Goal: Task Accomplishment & Management: Use online tool/utility

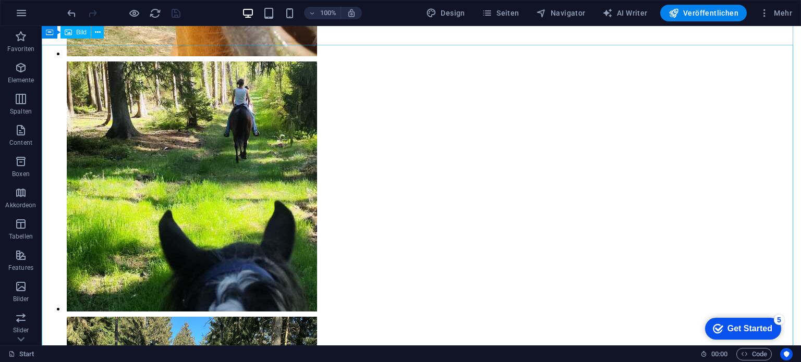
scroll to position [9003, 0]
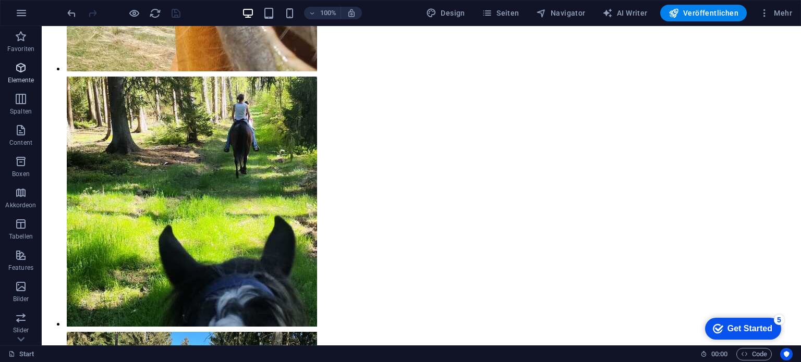
click at [16, 74] on icon "button" at bounding box center [21, 68] width 13 height 13
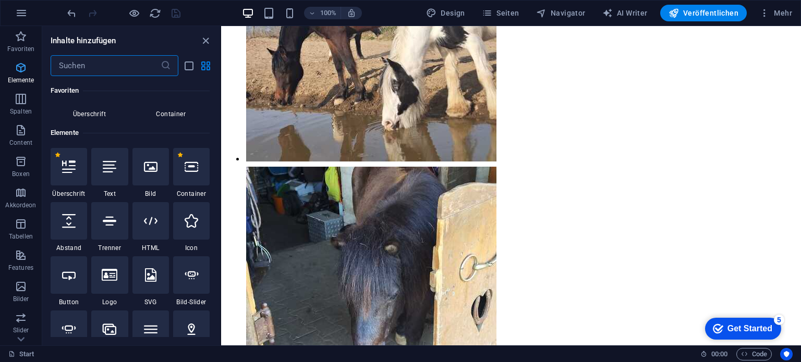
scroll to position [111, 0]
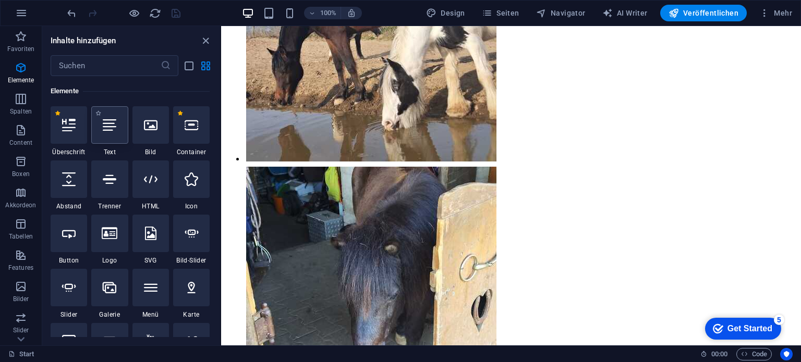
click at [111, 128] on icon at bounding box center [110, 125] width 14 height 14
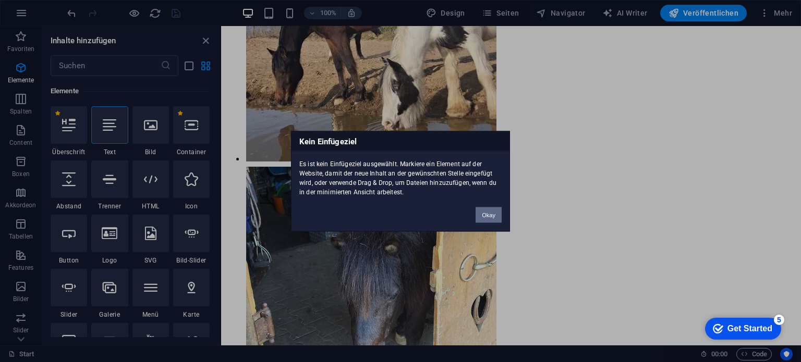
click at [486, 214] on button "Okay" at bounding box center [489, 215] width 26 height 16
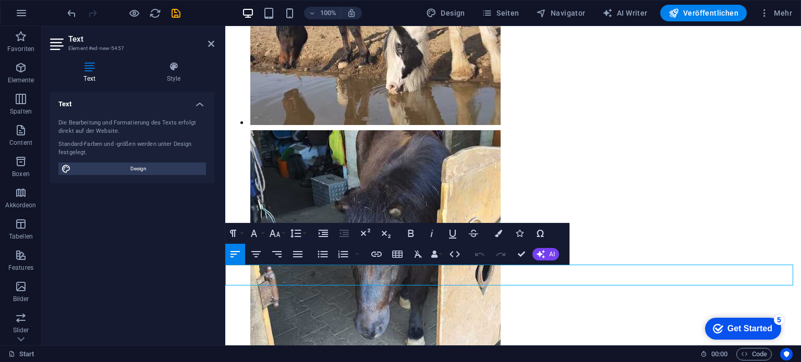
scroll to position [7400, 0]
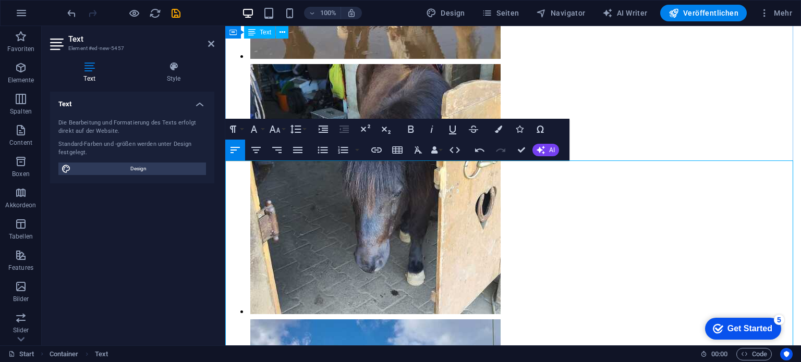
scroll to position [7504, 0]
click at [257, 153] on icon "button" at bounding box center [256, 150] width 13 height 13
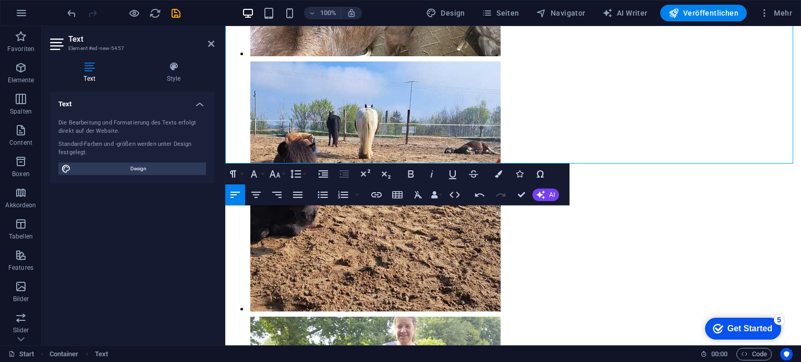
scroll to position [8150, 0]
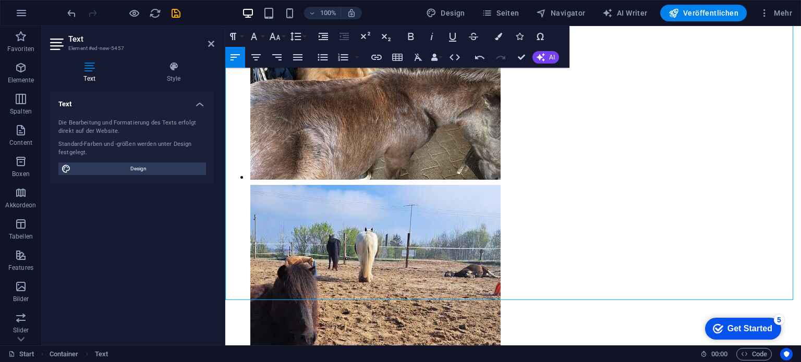
drag, startPoint x: 234, startPoint y: 196, endPoint x: 686, endPoint y: 229, distance: 453.4
drag, startPoint x: 73, startPoint y: 78, endPoint x: 257, endPoint y: 57, distance: 185.3
click at [257, 57] on icon "button" at bounding box center [256, 57] width 13 height 13
click at [284, 35] on button "Font Size" at bounding box center [277, 36] width 20 height 21
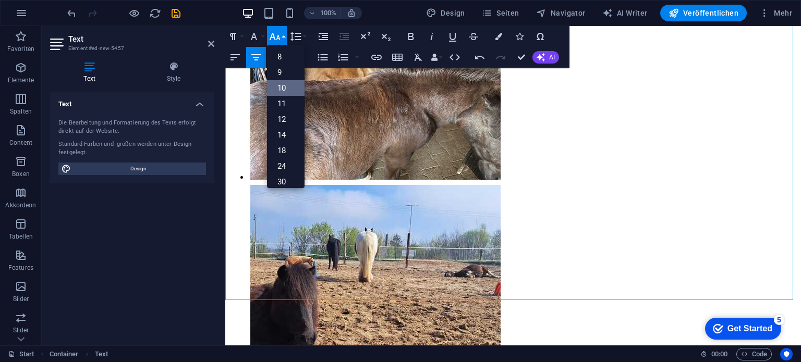
click at [284, 86] on link "10" at bounding box center [286, 88] width 38 height 16
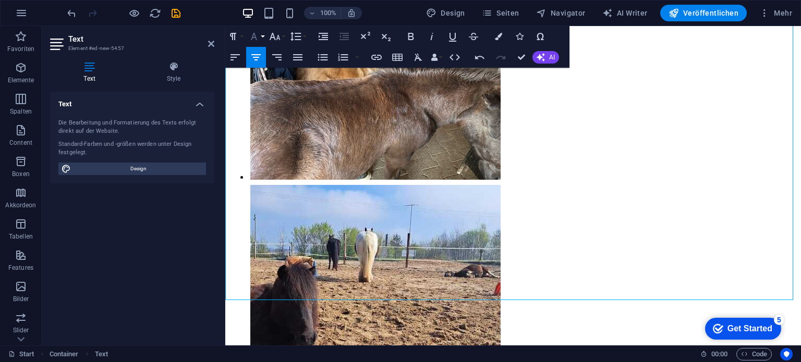
click at [261, 35] on button "Font Family" at bounding box center [256, 36] width 20 height 21
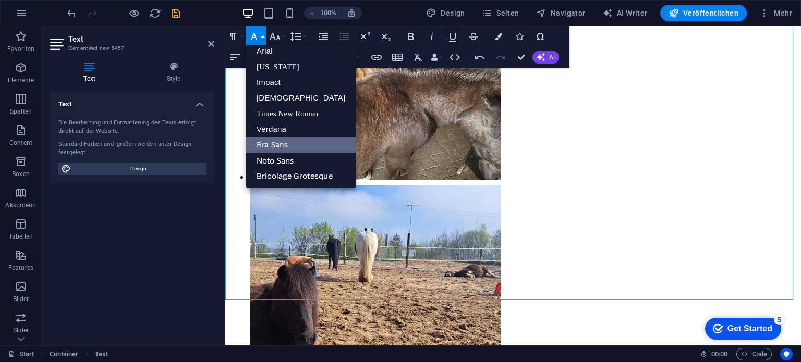
scroll to position [6, 0]
click at [265, 63] on link "[US_STATE]" at bounding box center [301, 67] width 110 height 16
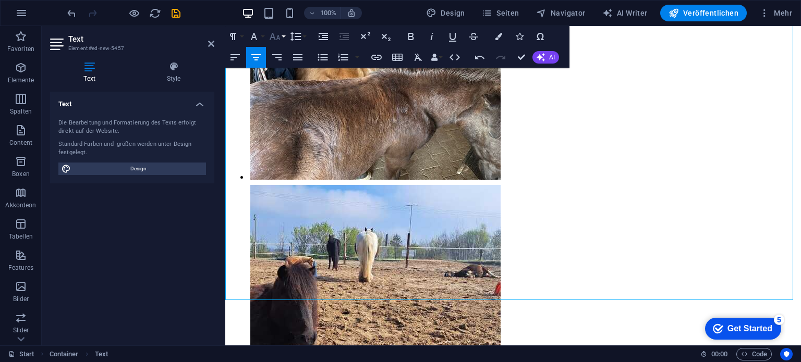
click at [279, 35] on icon "button" at bounding box center [275, 36] width 13 height 13
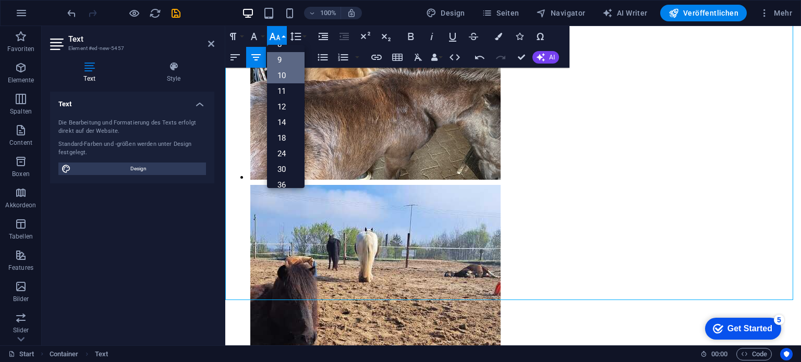
scroll to position [0, 0]
click at [281, 74] on link "9" at bounding box center [286, 73] width 38 height 16
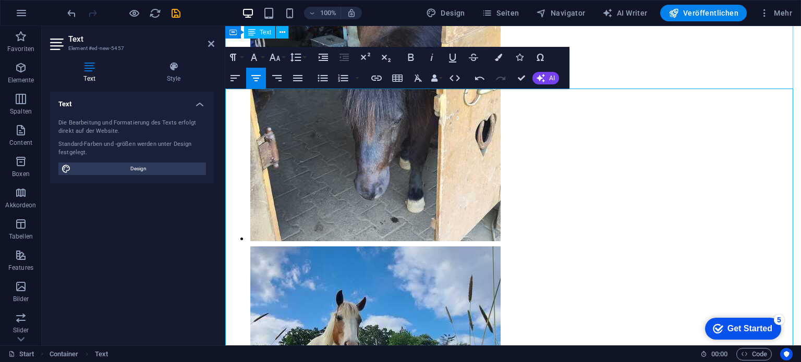
scroll to position [7576, 0]
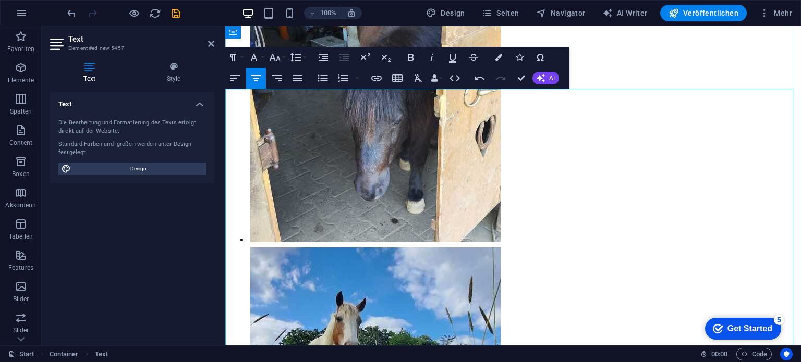
drag, startPoint x: 547, startPoint y: 158, endPoint x: 442, endPoint y: 142, distance: 106.5
click at [275, 55] on icon "button" at bounding box center [275, 57] width 13 height 13
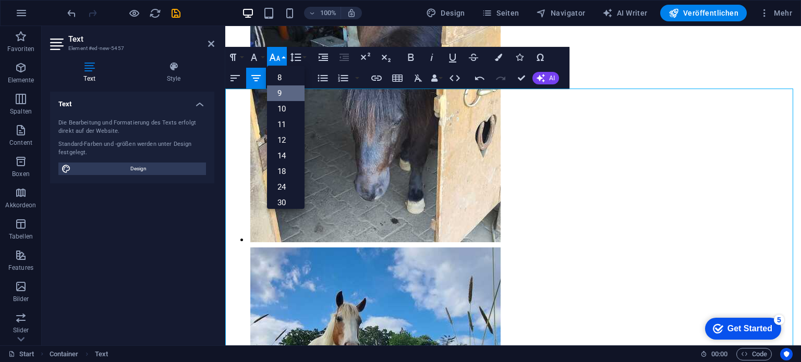
scroll to position [27, 0]
click at [237, 59] on icon "button" at bounding box center [233, 57] width 13 height 13
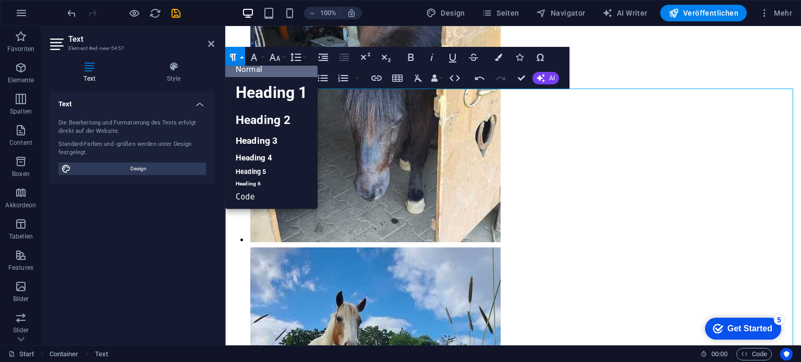
scroll to position [8, 0]
click at [251, 91] on link "Heading 1" at bounding box center [271, 92] width 92 height 31
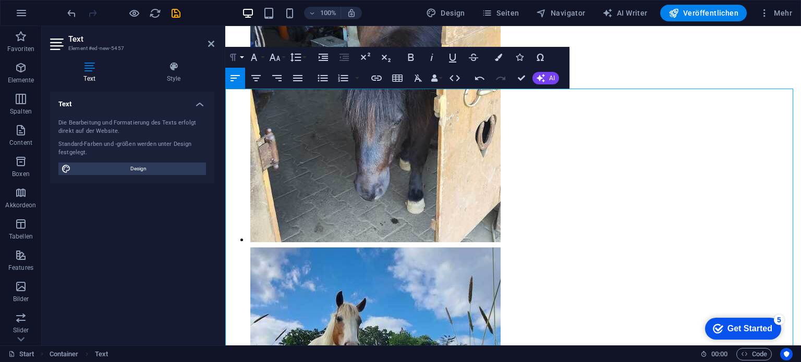
click at [234, 53] on icon "button" at bounding box center [233, 57] width 13 height 13
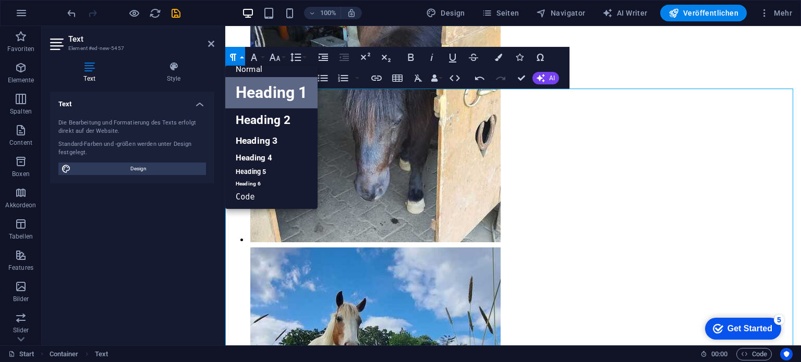
click at [257, 91] on link "Heading 1" at bounding box center [271, 92] width 92 height 31
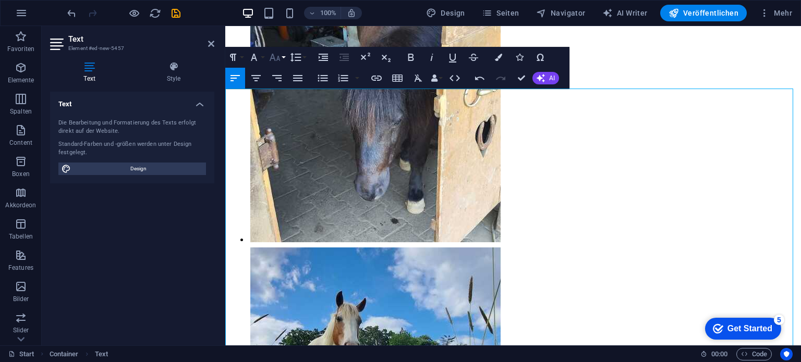
click at [280, 59] on icon "button" at bounding box center [275, 57] width 11 height 7
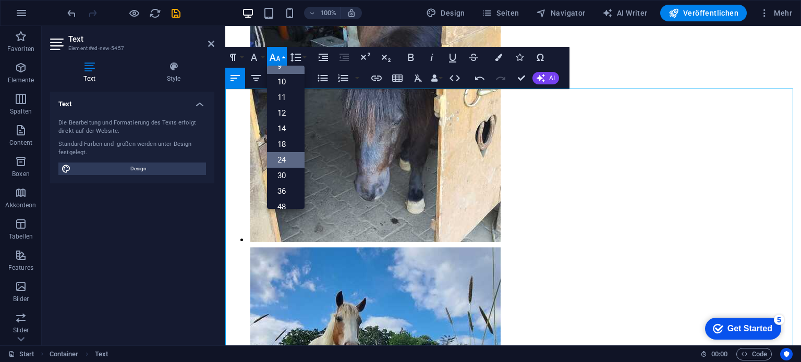
click at [287, 156] on link "24" at bounding box center [286, 160] width 38 height 16
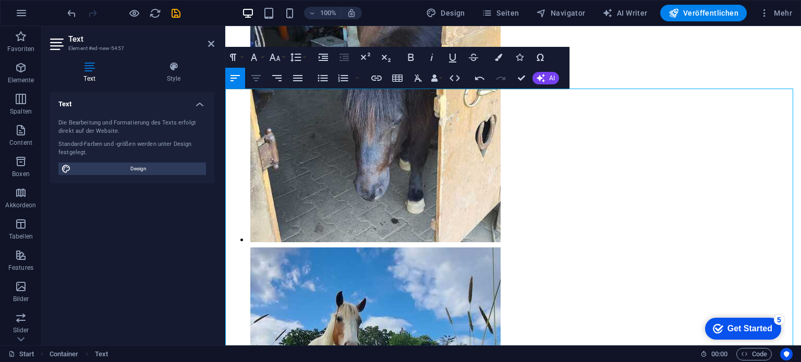
click at [257, 77] on icon "button" at bounding box center [256, 78] width 13 height 13
click at [499, 57] on icon "button" at bounding box center [498, 57] width 7 height 7
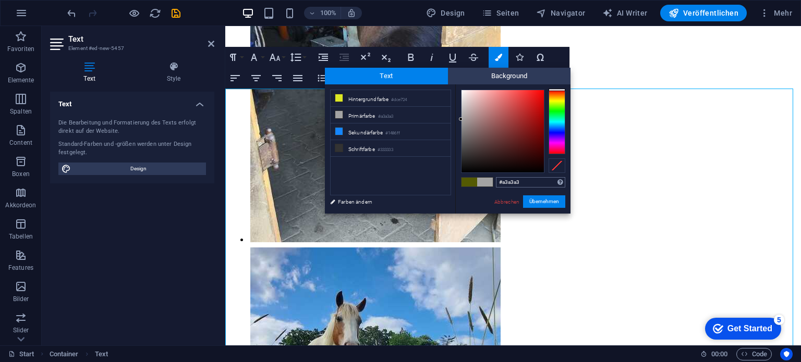
click at [528, 181] on input "#a3a3a3" at bounding box center [530, 182] width 69 height 10
type input "#"
click at [556, 182] on input "text" at bounding box center [530, 182] width 69 height 10
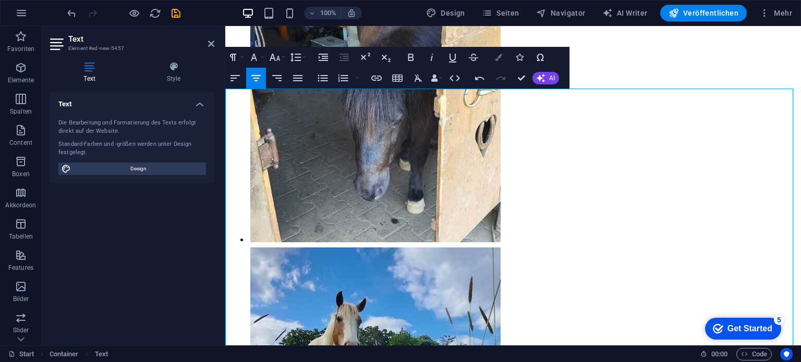
click at [501, 55] on icon "button" at bounding box center [498, 57] width 7 height 7
type input "#545a03"
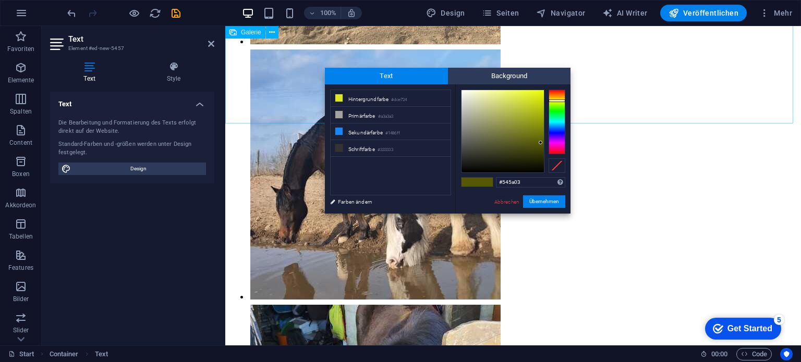
scroll to position [7211, 0]
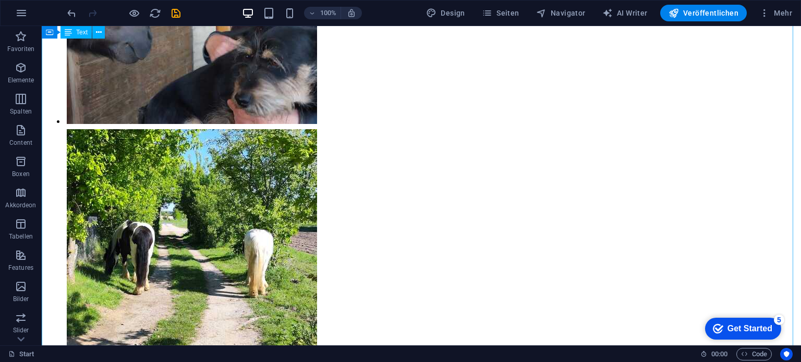
scroll to position [9719, 0]
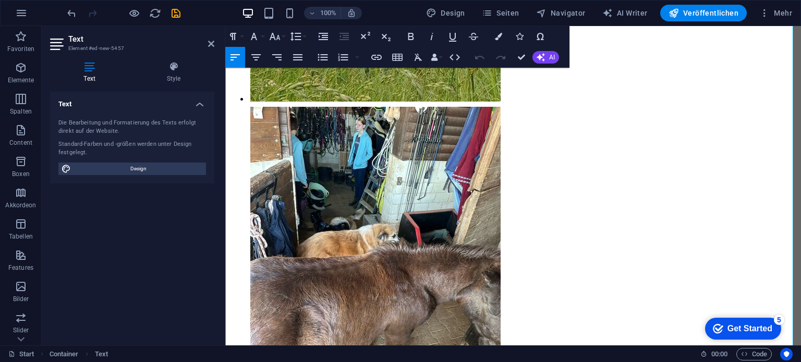
scroll to position [8005, 0]
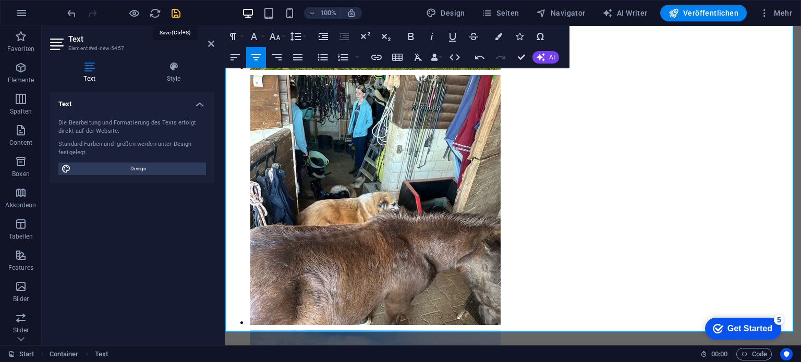
click at [177, 12] on icon "save" at bounding box center [176, 13] width 12 height 12
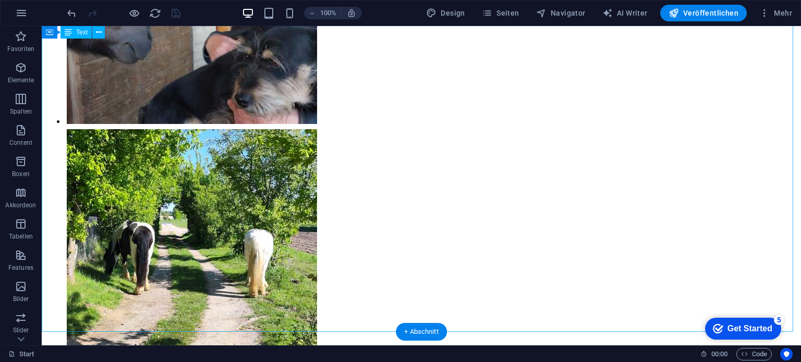
scroll to position [7367, 0]
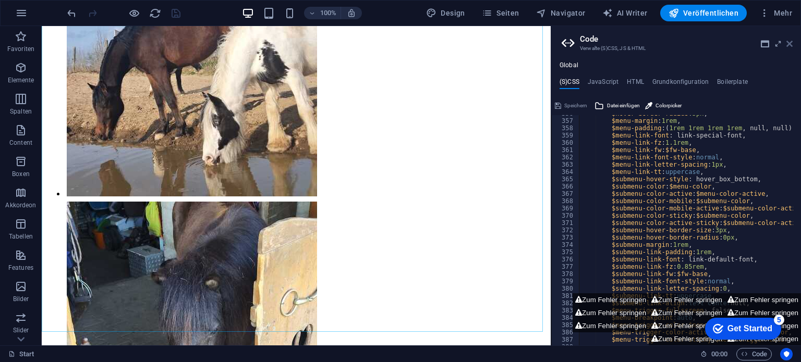
click at [791, 41] on icon at bounding box center [789, 44] width 6 height 8
